Goal: Information Seeking & Learning: Learn about a topic

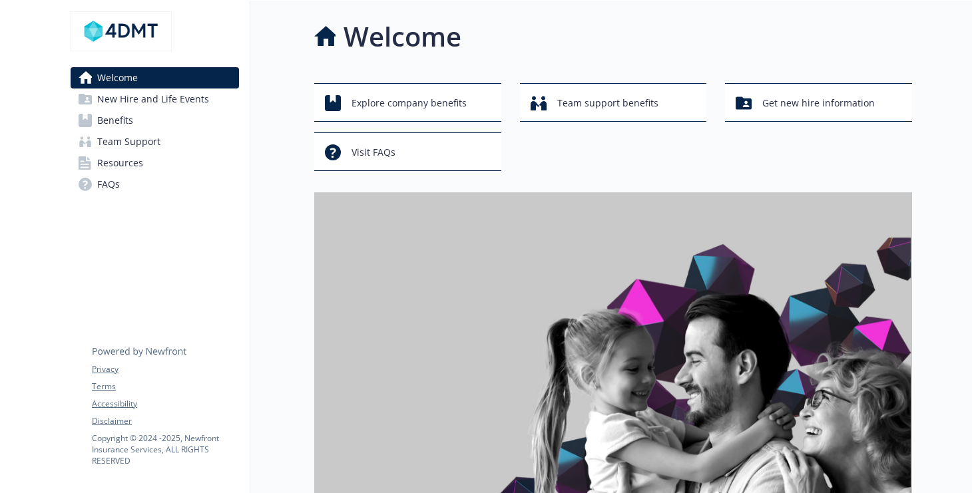
click at [122, 110] on span "New Hire and Life Events" at bounding box center [153, 99] width 112 height 21
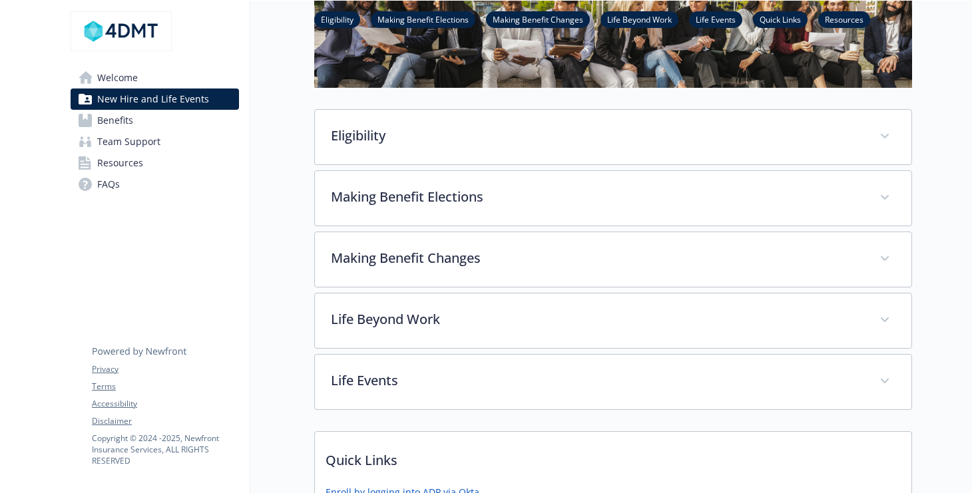
scroll to position [160, 0]
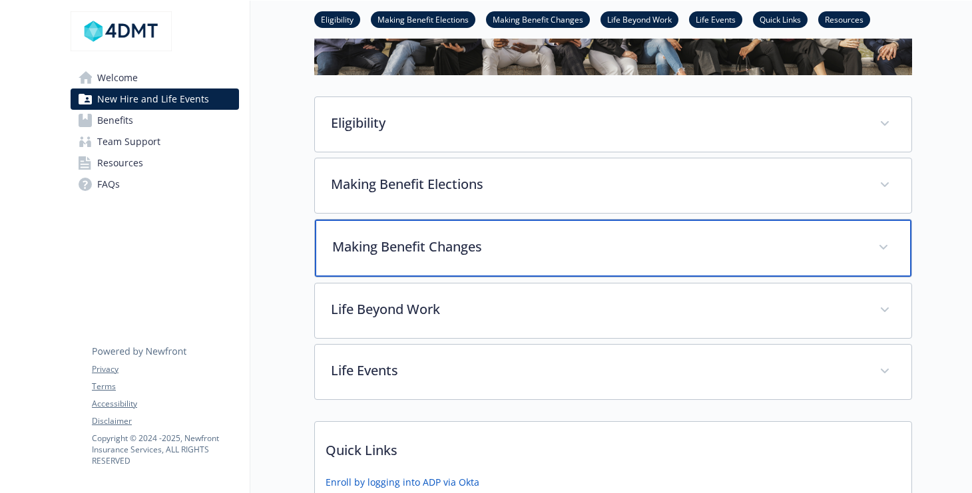
click at [872, 258] on span at bounding box center [882, 247] width 21 height 21
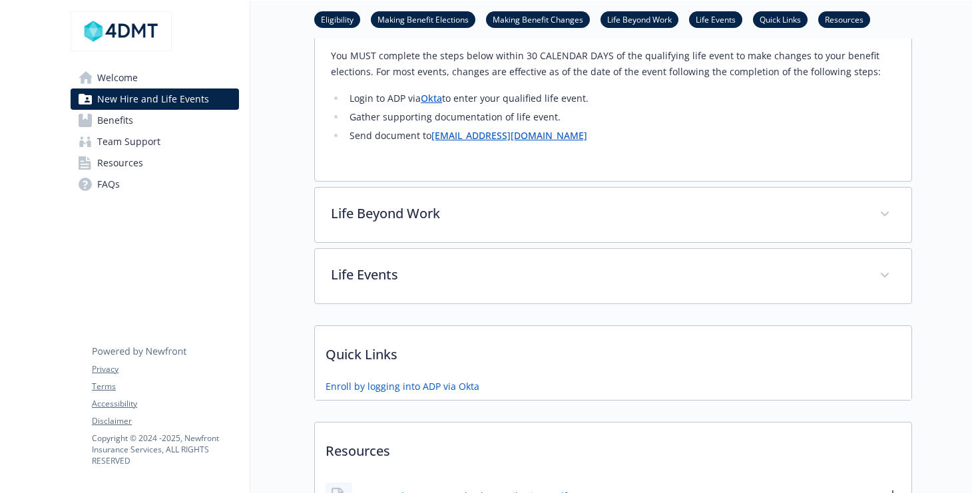
scroll to position [905, 0]
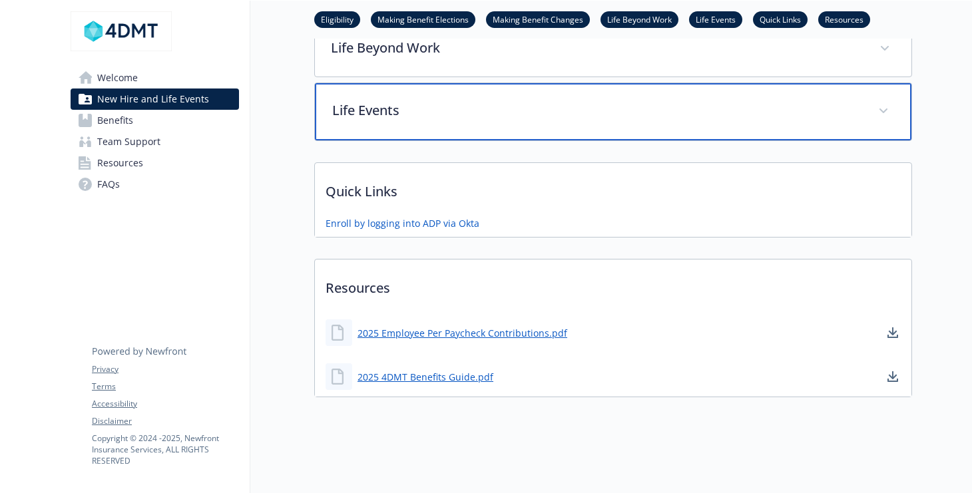
click at [410, 120] on p "Life Events" at bounding box center [597, 110] width 530 height 20
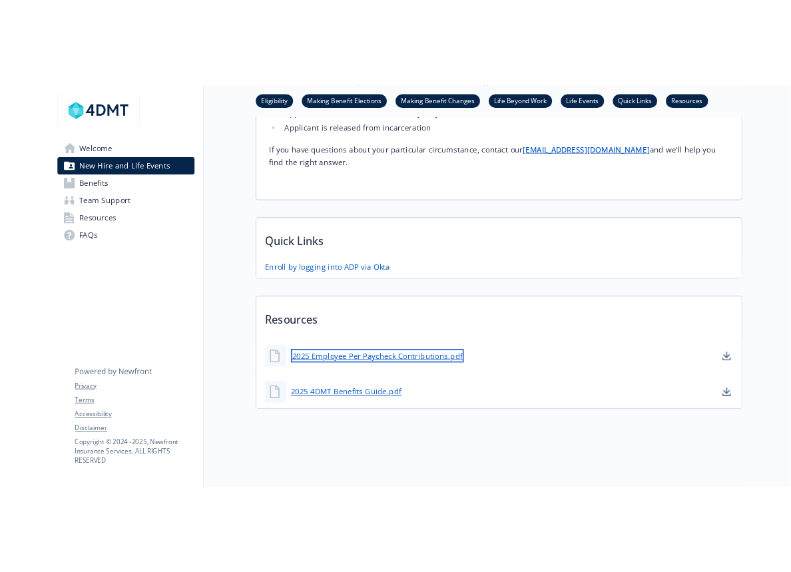
scroll to position [1908, 0]
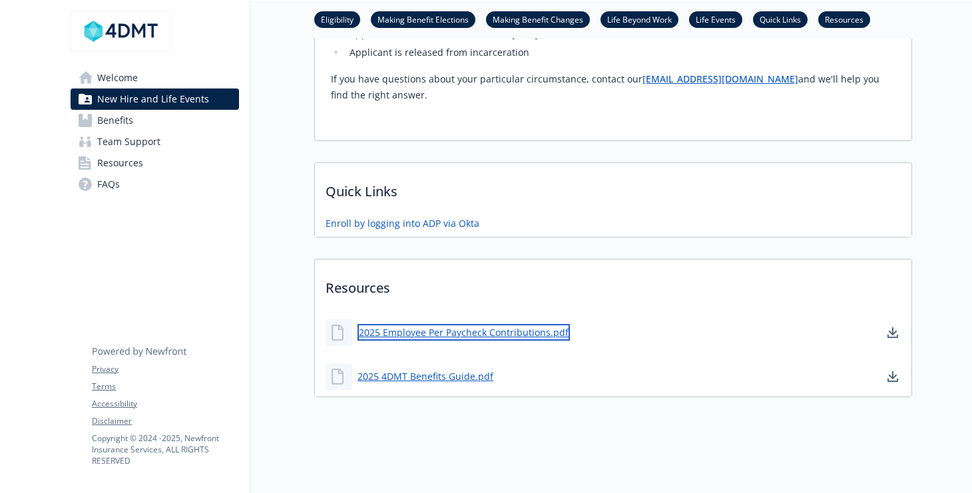
click at [451, 324] on link "2025 Employee Per Paycheck Contributions.pdf" at bounding box center [463, 332] width 212 height 17
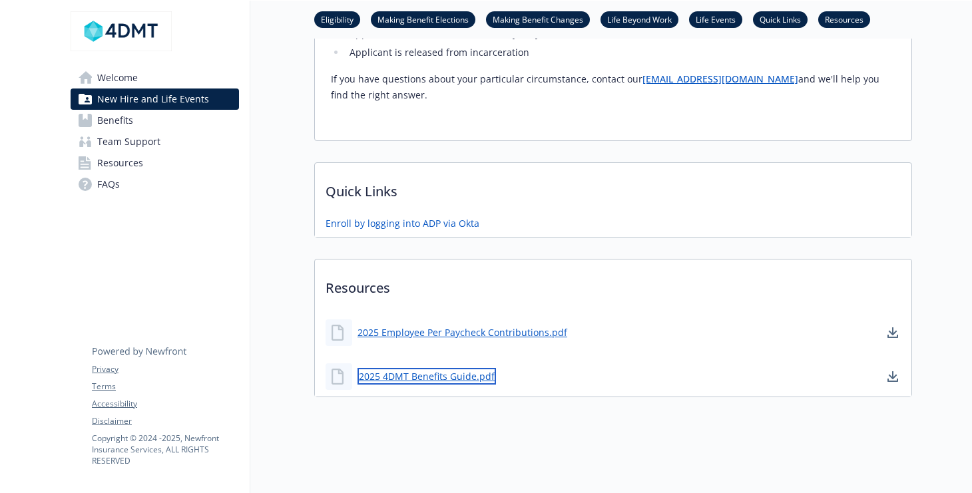
click at [404, 368] on link "2025 4DMT Benefits Guide.pdf" at bounding box center [426, 376] width 138 height 17
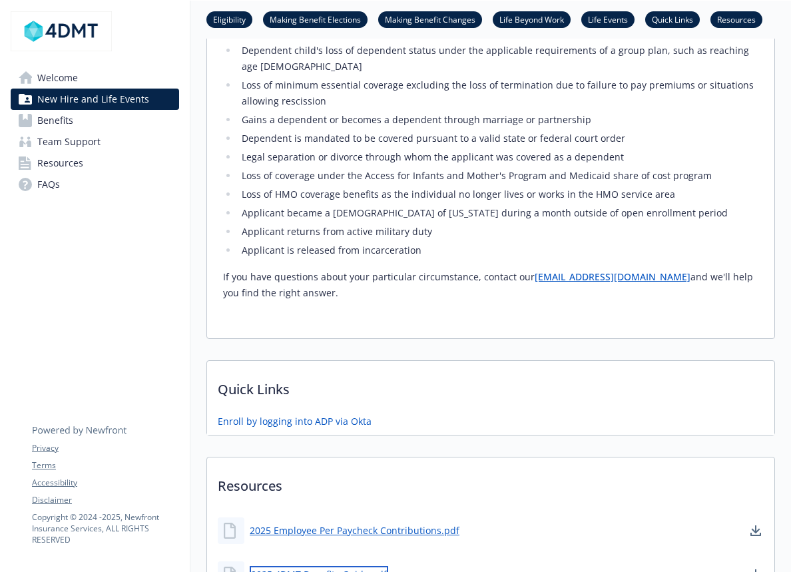
scroll to position [991, 0]
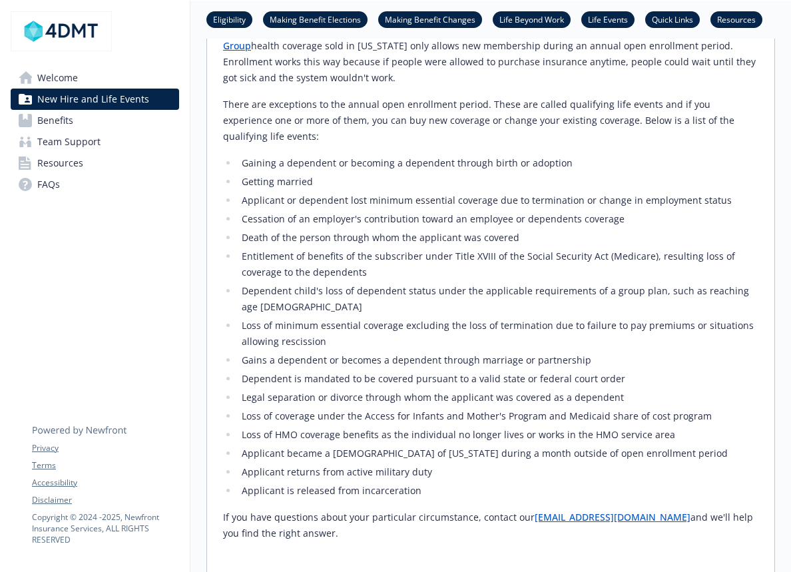
click at [54, 131] on span "Benefits" at bounding box center [55, 120] width 36 height 21
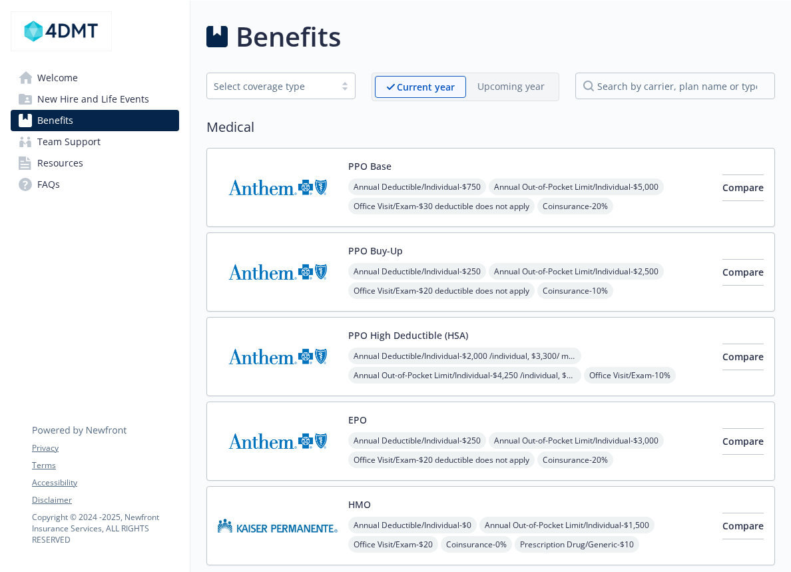
click at [343, 101] on div "Select coverage type Current year Upcoming year" at bounding box center [490, 87] width 568 height 29
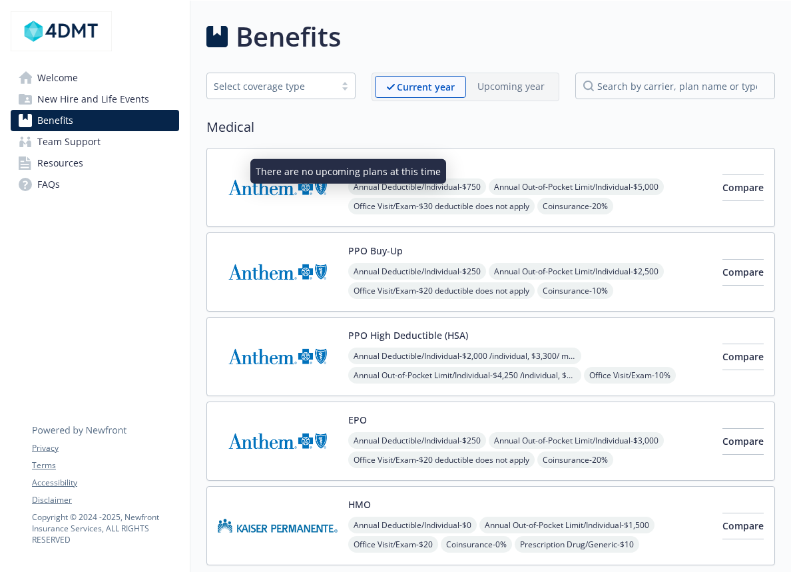
click at [477, 93] on p "Upcoming year" at bounding box center [510, 86] width 67 height 14
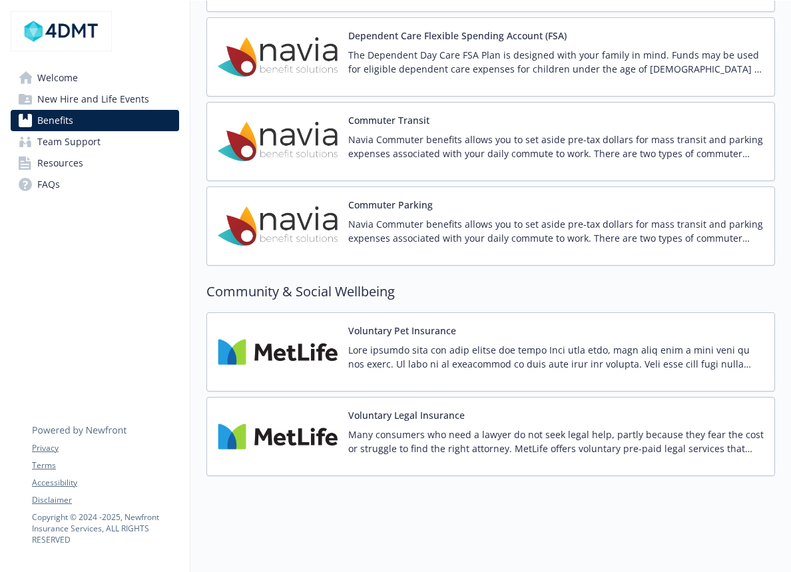
scroll to position [2129, 0]
click at [370, 43] on button "Dependent Care Flexible Spending Account (FSA)" at bounding box center [457, 36] width 218 height 14
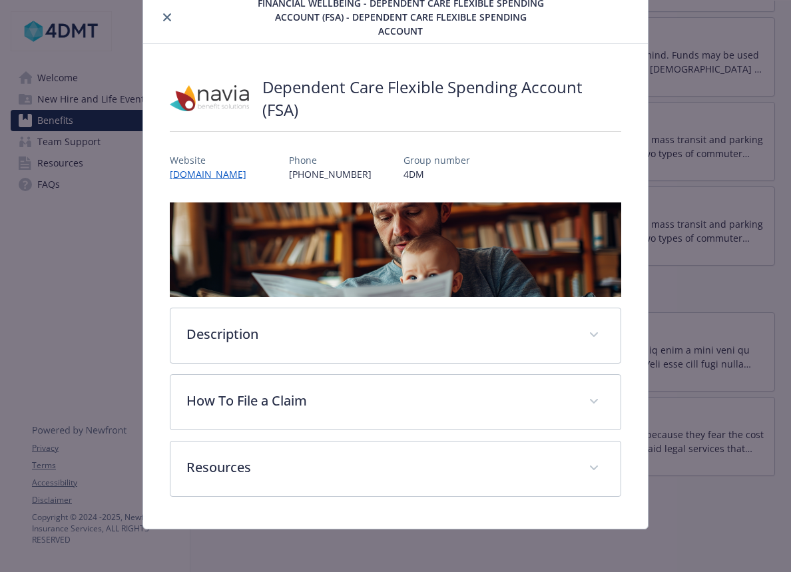
scroll to position [113, 0]
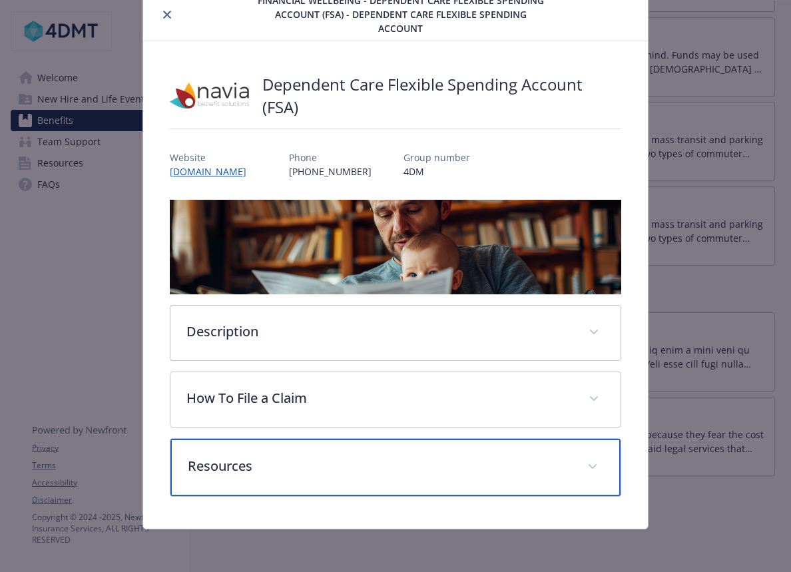
click at [582, 456] on span "details for plan Financial Wellbeing - Dependent Care Flexible Spending Account…" at bounding box center [592, 466] width 21 height 21
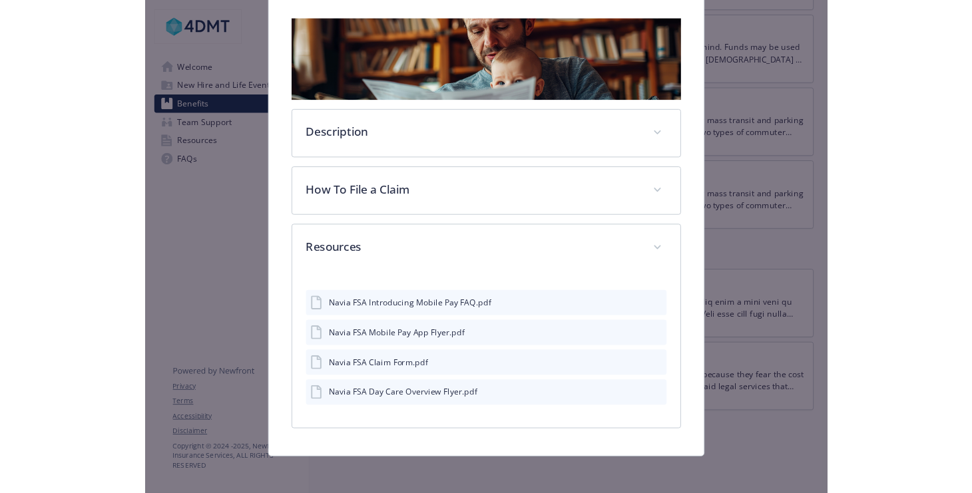
scroll to position [335, 0]
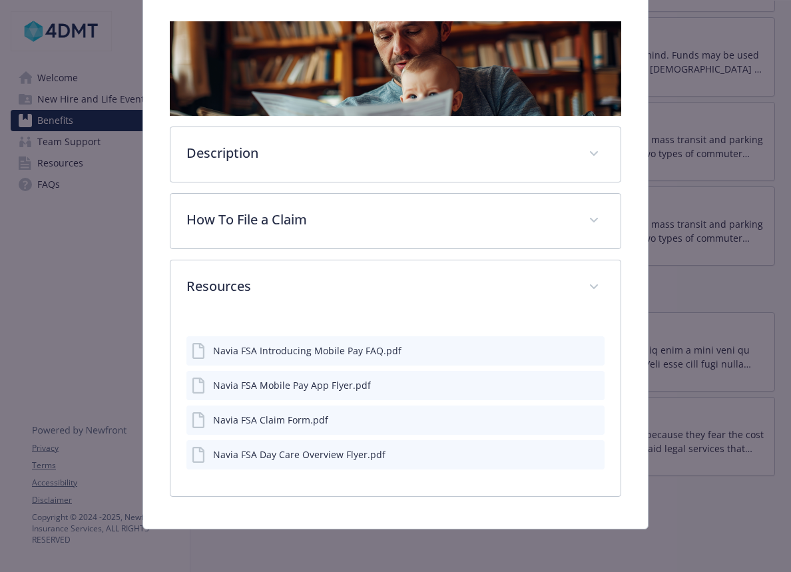
click at [586, 448] on icon "preview file" at bounding box center [592, 452] width 12 height 9
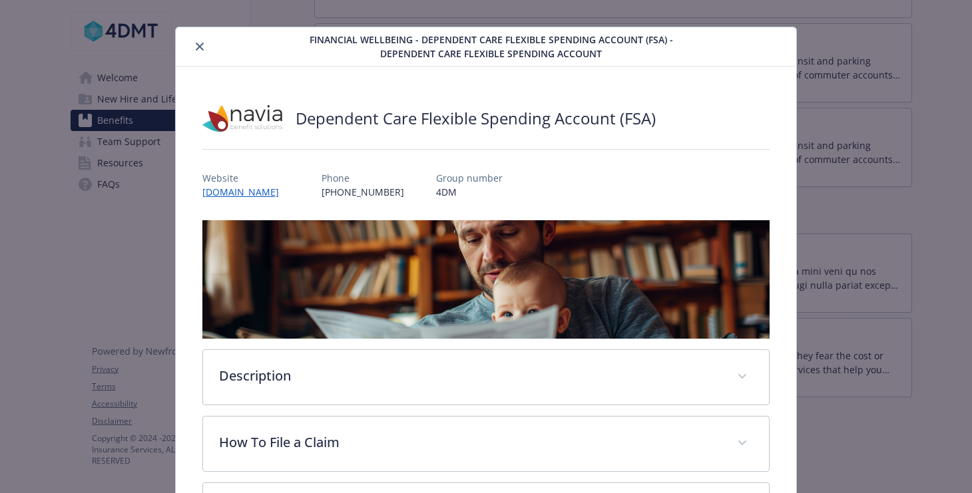
scroll to position [0, 0]
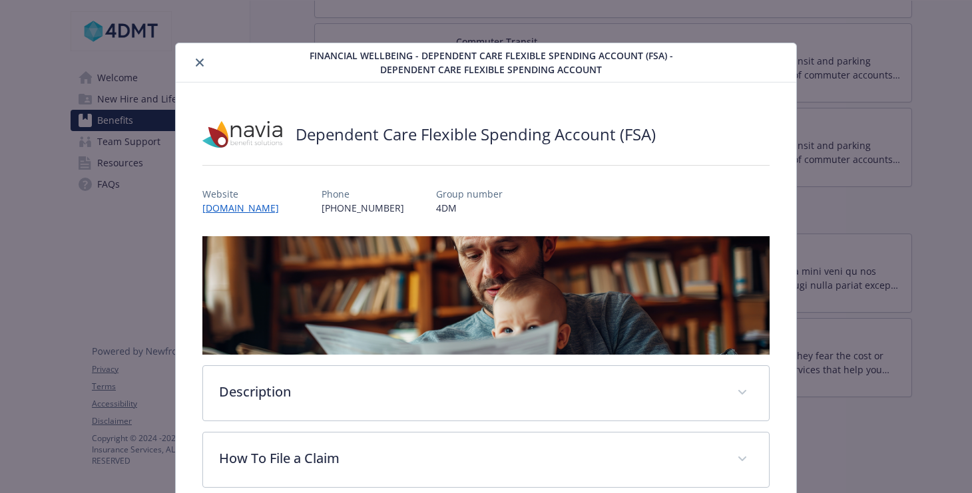
click at [204, 62] on icon "close" at bounding box center [200, 63] width 8 height 8
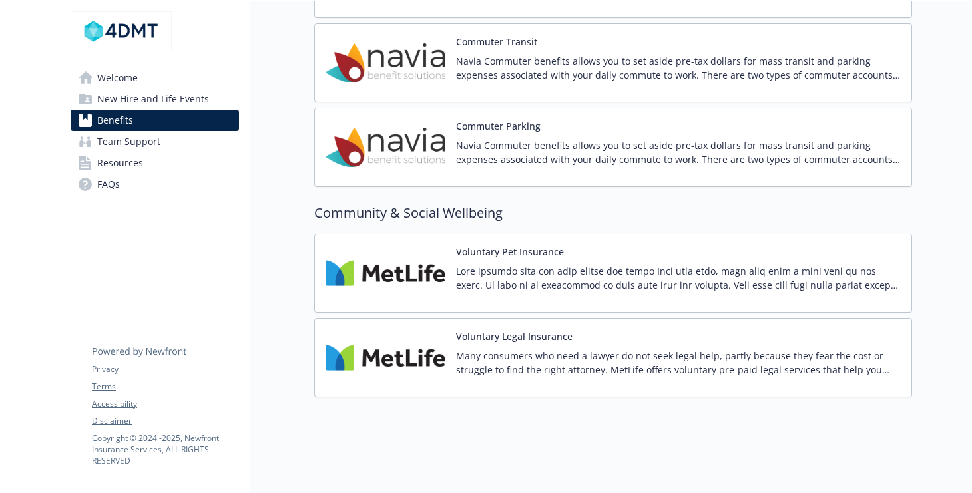
click at [132, 174] on span "Resources" at bounding box center [120, 162] width 46 height 21
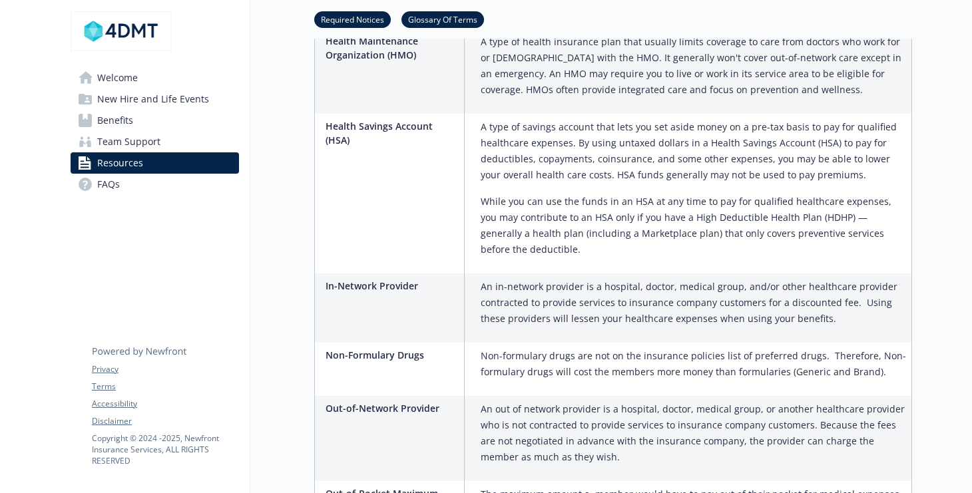
scroll to position [1226, 0]
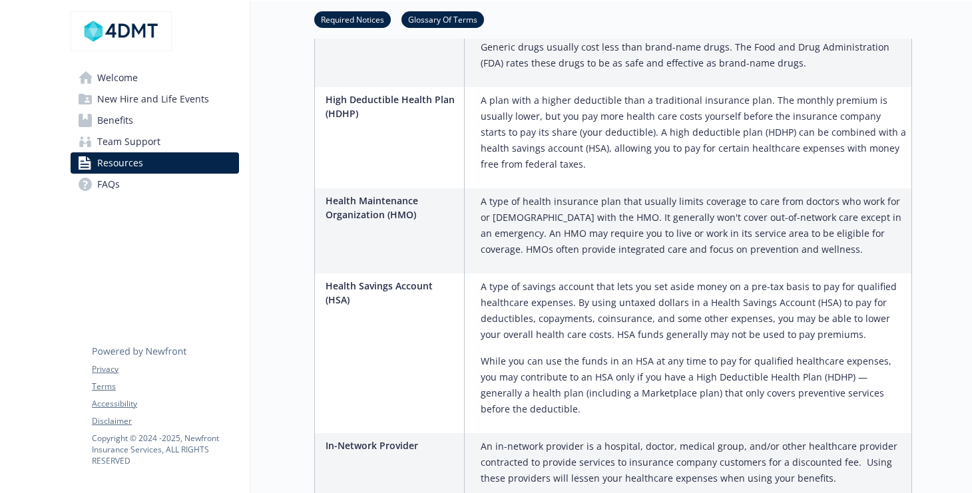
click at [114, 152] on span "Team Support" at bounding box center [128, 141] width 63 height 21
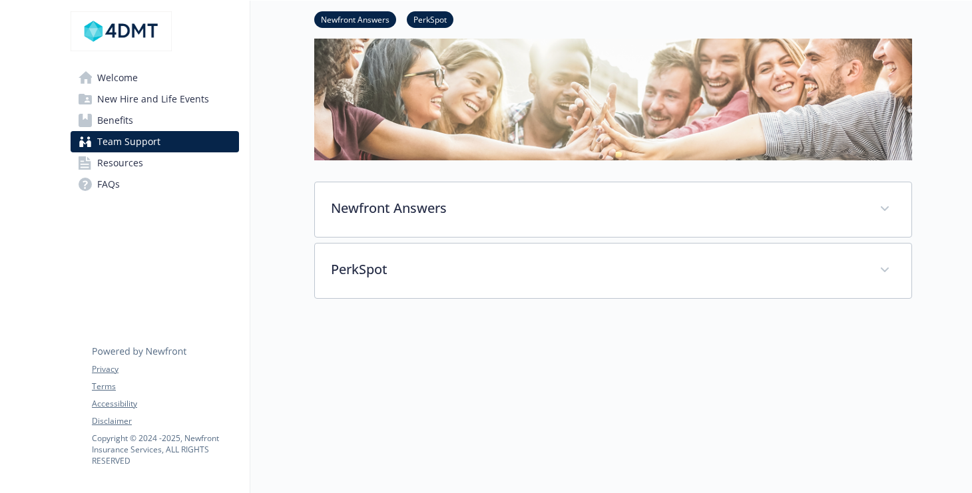
scroll to position [204, 0]
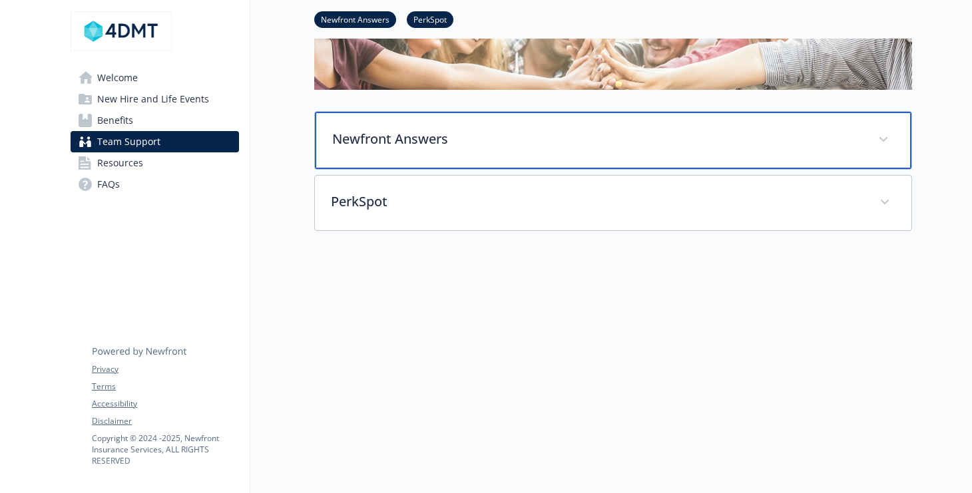
click at [512, 129] on p "Newfront Answers" at bounding box center [597, 139] width 530 height 20
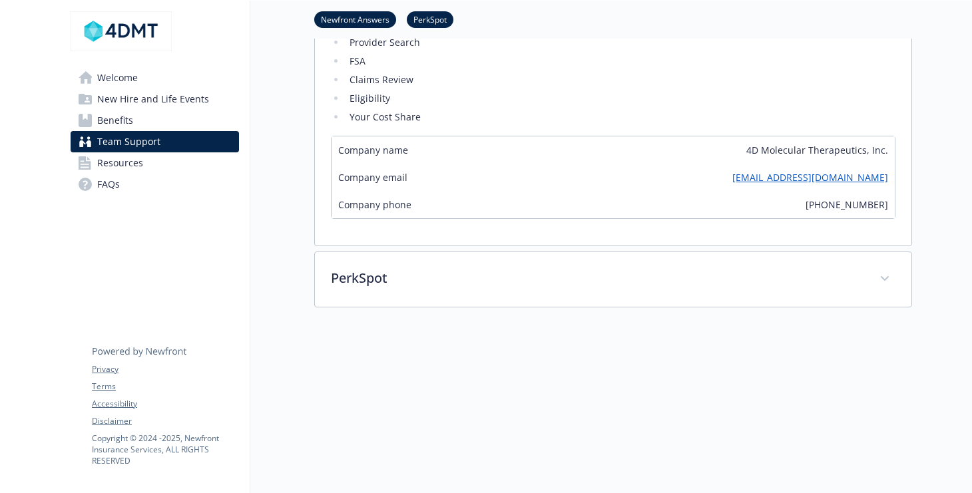
scroll to position [578, 0]
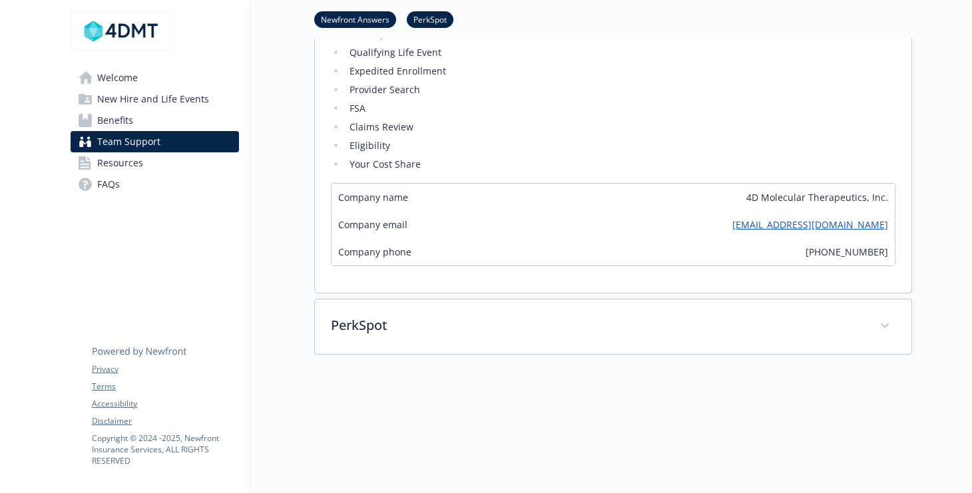
click at [112, 87] on span "Welcome" at bounding box center [117, 77] width 41 height 21
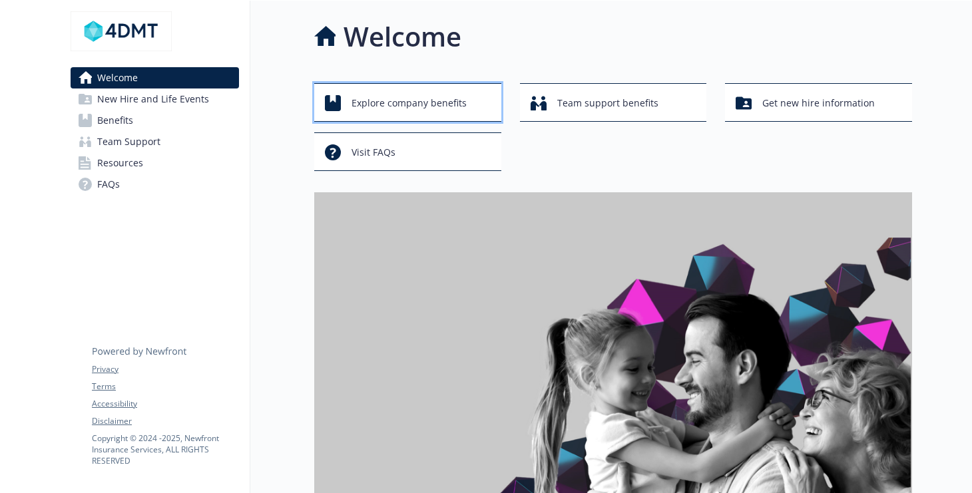
click at [383, 102] on span "Explore company benefits" at bounding box center [408, 102] width 115 height 25
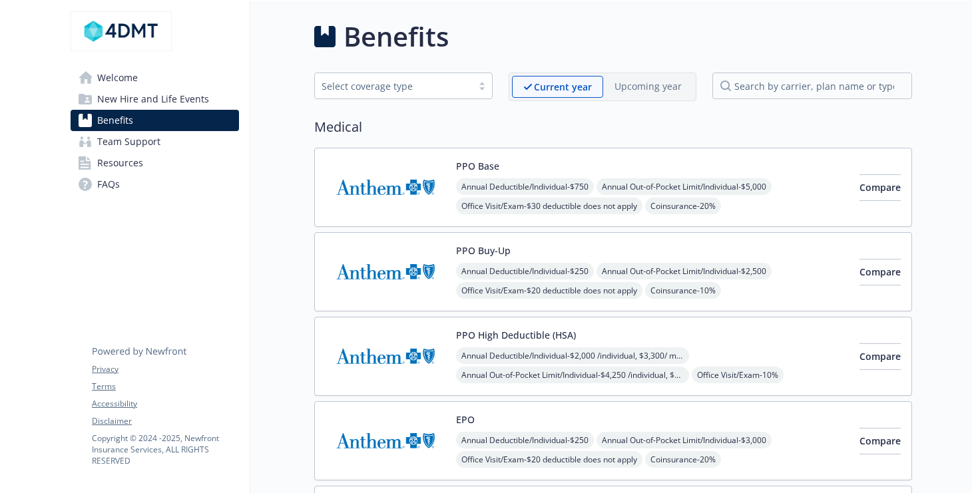
click at [168, 89] on link "Welcome" at bounding box center [155, 77] width 168 height 21
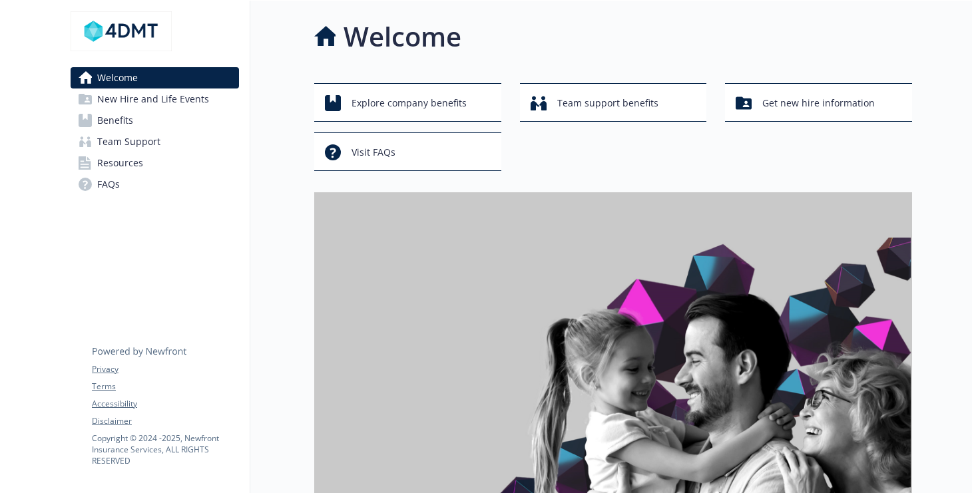
click at [131, 174] on span "Resources" at bounding box center [120, 162] width 46 height 21
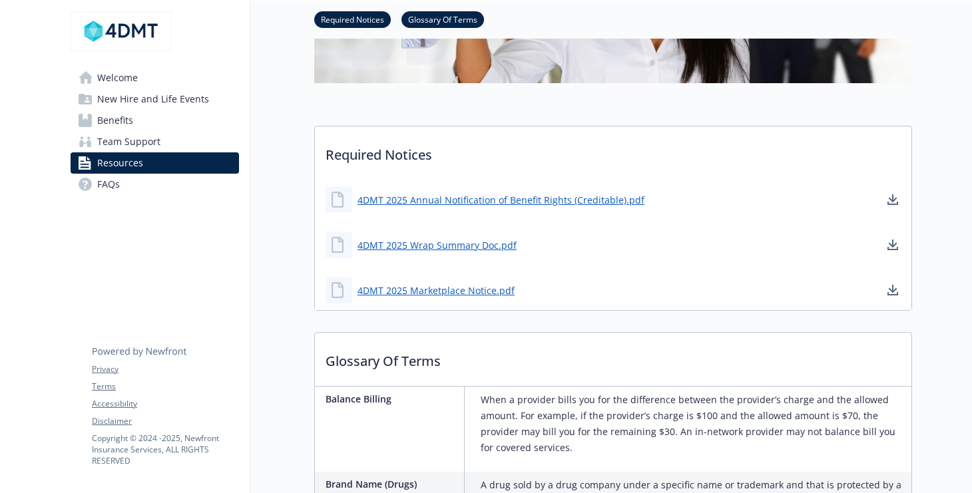
click at [126, 195] on link "FAQs" at bounding box center [155, 184] width 168 height 21
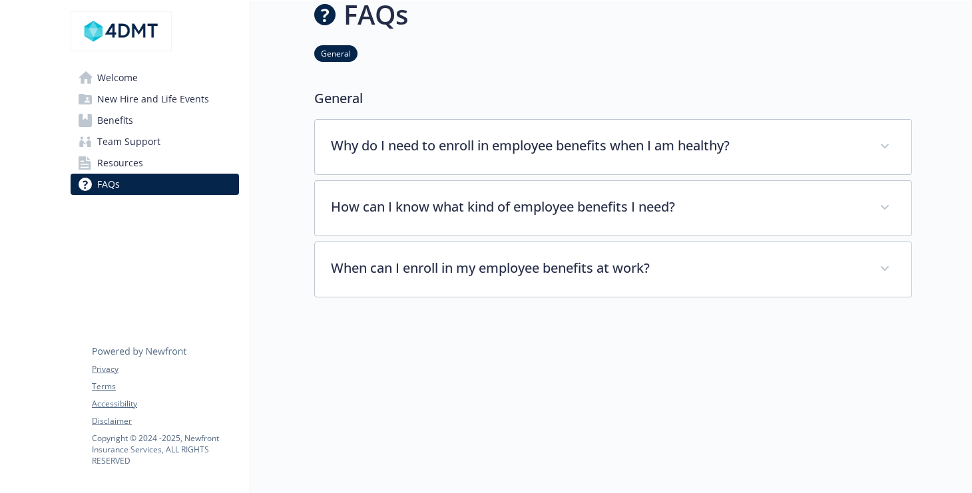
click at [132, 152] on span "Team Support" at bounding box center [128, 141] width 63 height 21
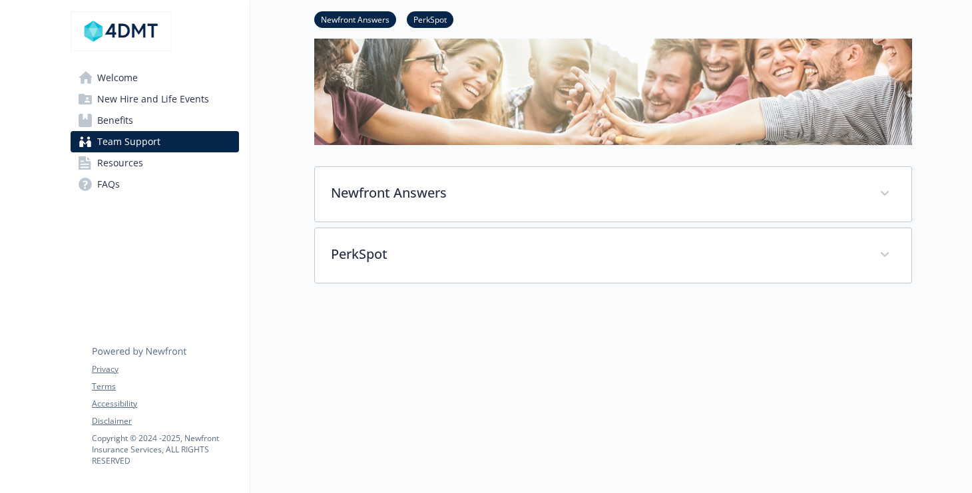
scroll to position [90, 0]
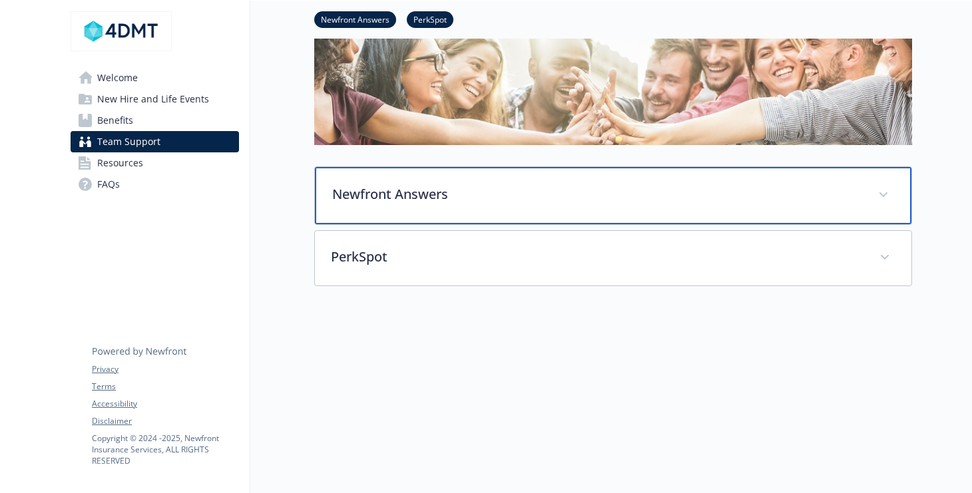
click at [332, 204] on p "Newfront Answers" at bounding box center [597, 194] width 530 height 20
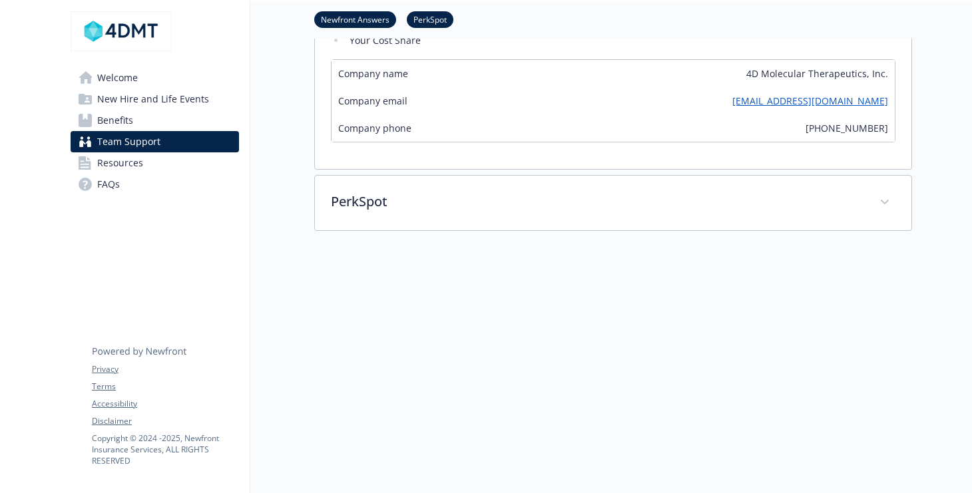
scroll to position [462, 0]
